Goal: Task Accomplishment & Management: Complete application form

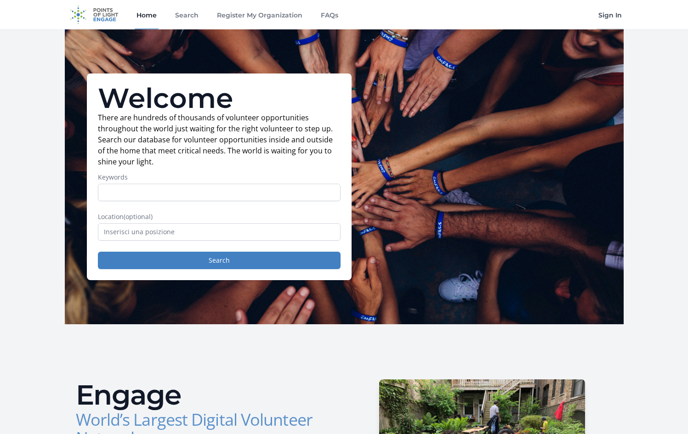
click at [611, 14] on link "Sign In" at bounding box center [609, 14] width 27 height 29
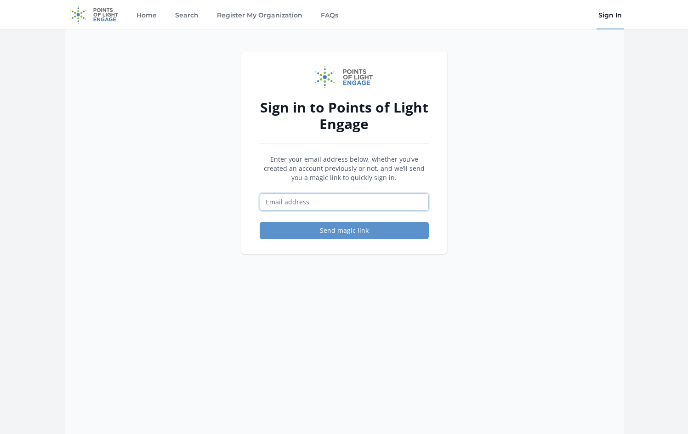
paste input "volunteer@otracosa.org"
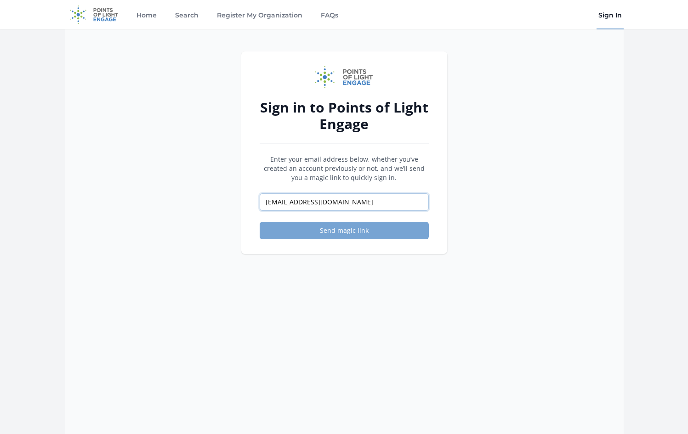
type input "volunteer@otracosa.org"
click at [346, 227] on button "Send magic link" at bounding box center [344, 230] width 169 height 17
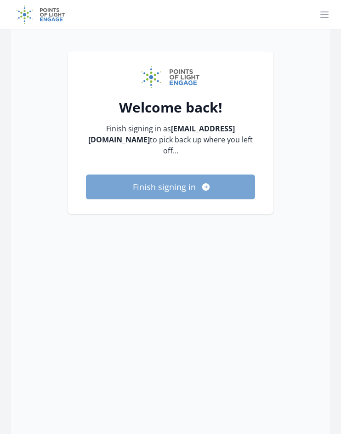
click at [201, 182] on icon "submit" at bounding box center [205, 186] width 9 height 9
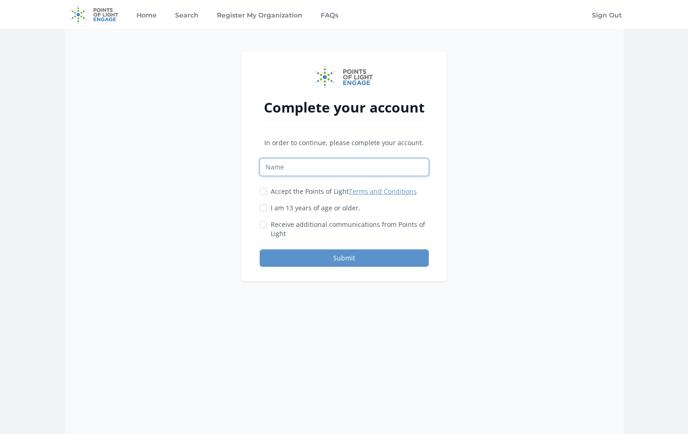
click at [322, 173] on input "Name" at bounding box center [344, 166] width 169 height 17
type input "Otra Cosa Network"
click at [264, 191] on input "Accept the Points of Light Terms and Conditions" at bounding box center [263, 191] width 7 height 7
checkbox input "true"
click at [263, 209] on input "I am 13 years of age or older." at bounding box center [263, 207] width 7 height 7
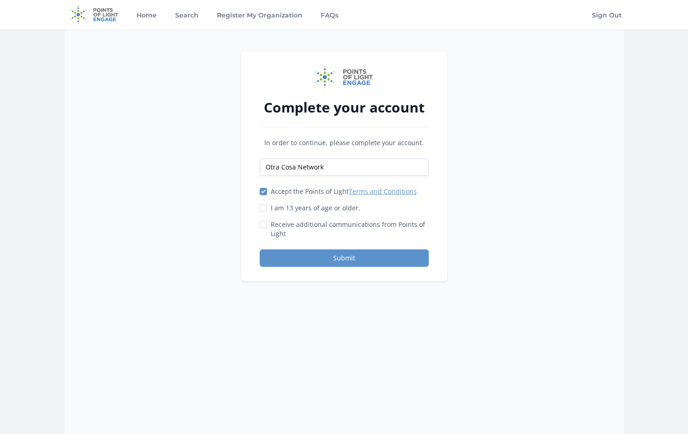
checkbox input "true"
click at [330, 259] on button "Submit" at bounding box center [344, 257] width 169 height 17
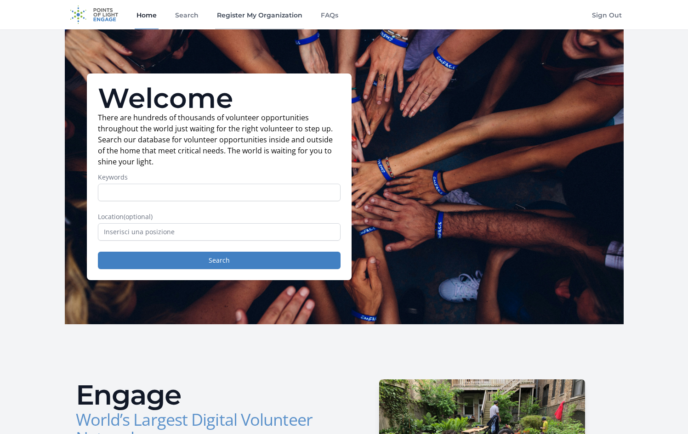
click at [265, 19] on link "Register My Organization" at bounding box center [259, 14] width 89 height 29
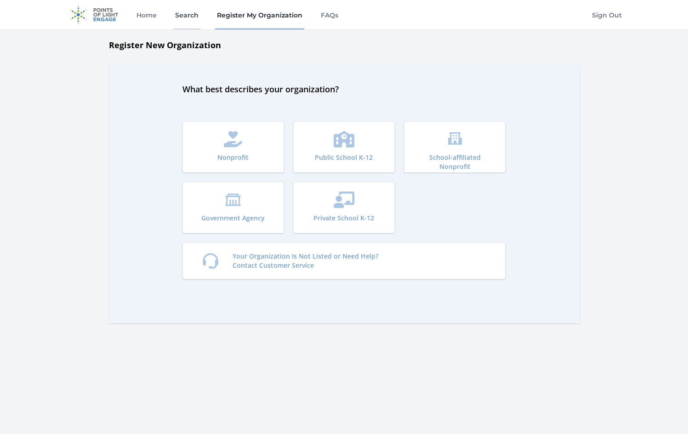
click at [187, 14] on link "Search" at bounding box center [186, 14] width 27 height 29
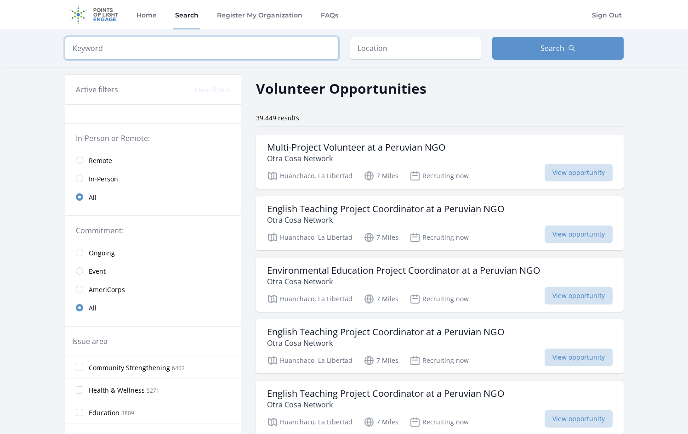
click at [198, 45] on input "search" at bounding box center [202, 48] width 274 height 23
click at [322, 163] on p "Otra Cosa Network" at bounding box center [356, 158] width 179 height 11
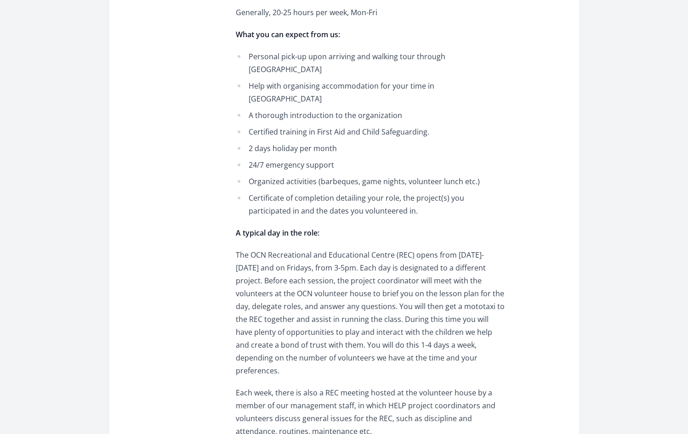
scroll to position [939, 0]
